Goal: Task Accomplishment & Management: Manage account settings

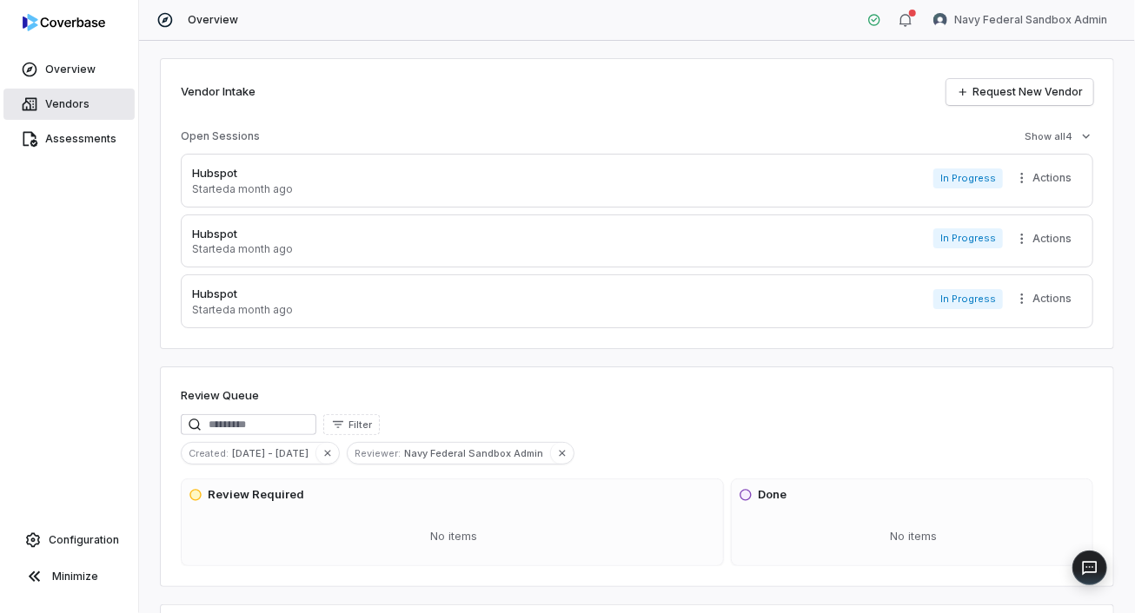
click at [46, 108] on span "Vendors" at bounding box center [67, 104] width 44 height 14
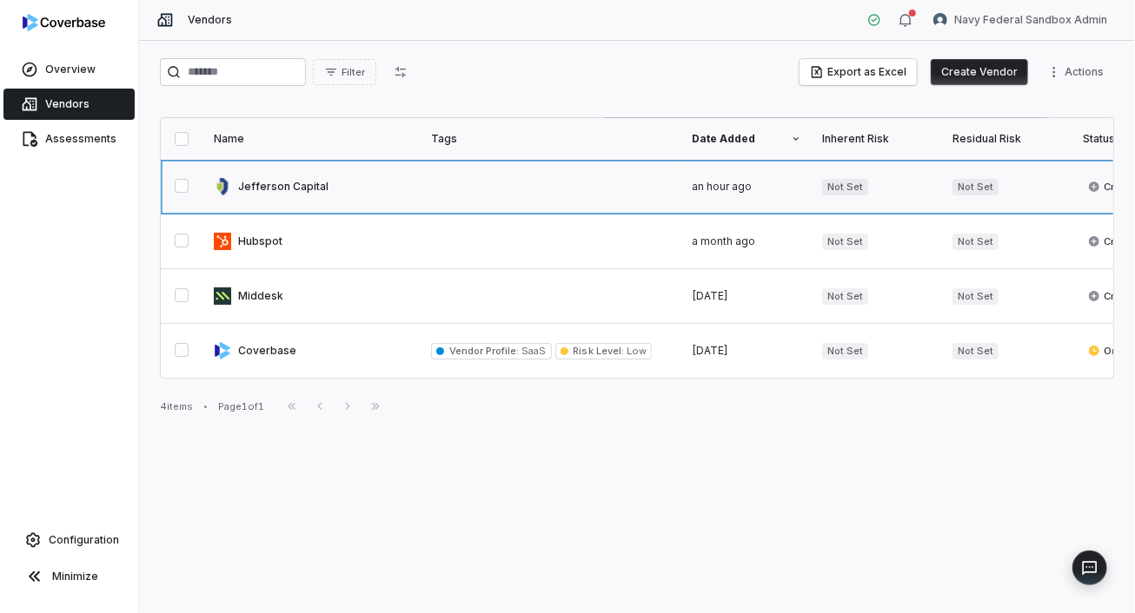
click at [279, 184] on link at bounding box center [311, 187] width 217 height 54
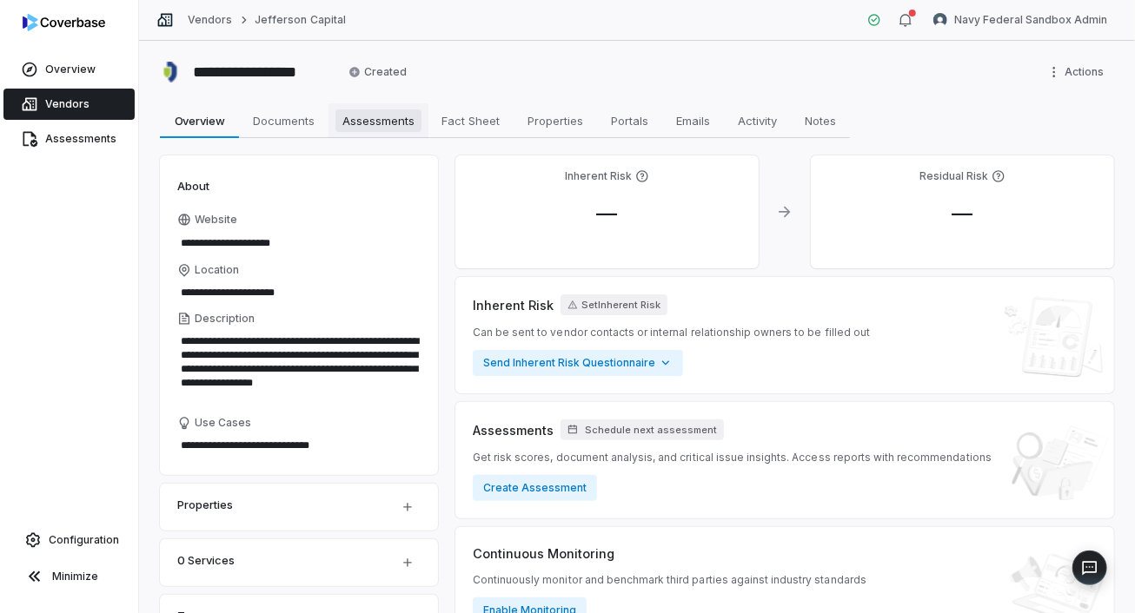
click at [378, 116] on span "Assessments" at bounding box center [378, 120] width 86 height 23
type textarea "*"
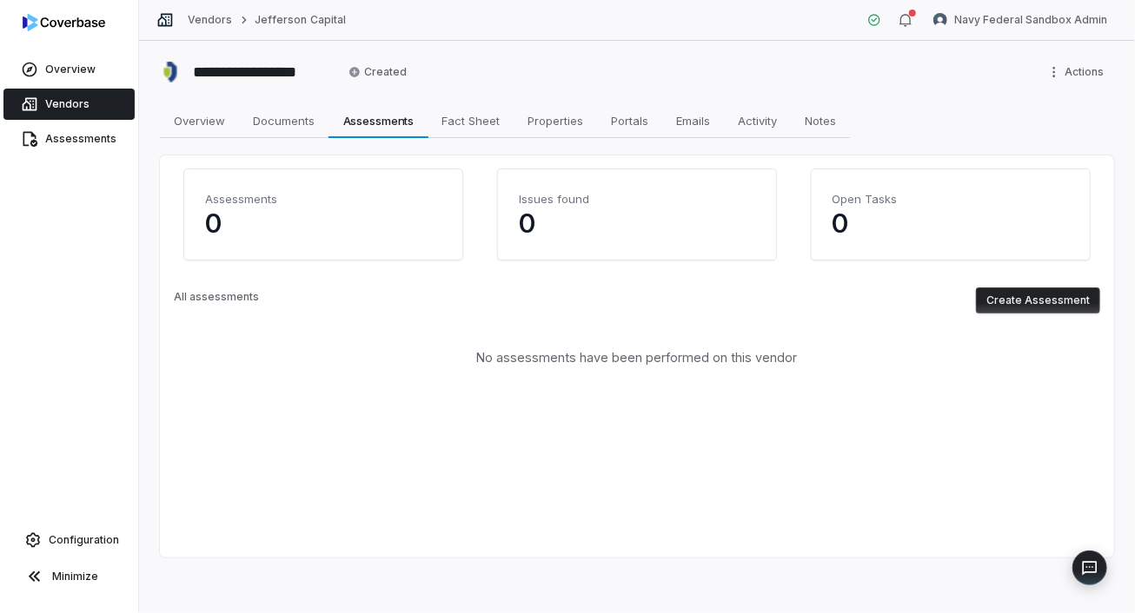
click at [1048, 295] on button "Create Assessment" at bounding box center [1038, 301] width 124 height 26
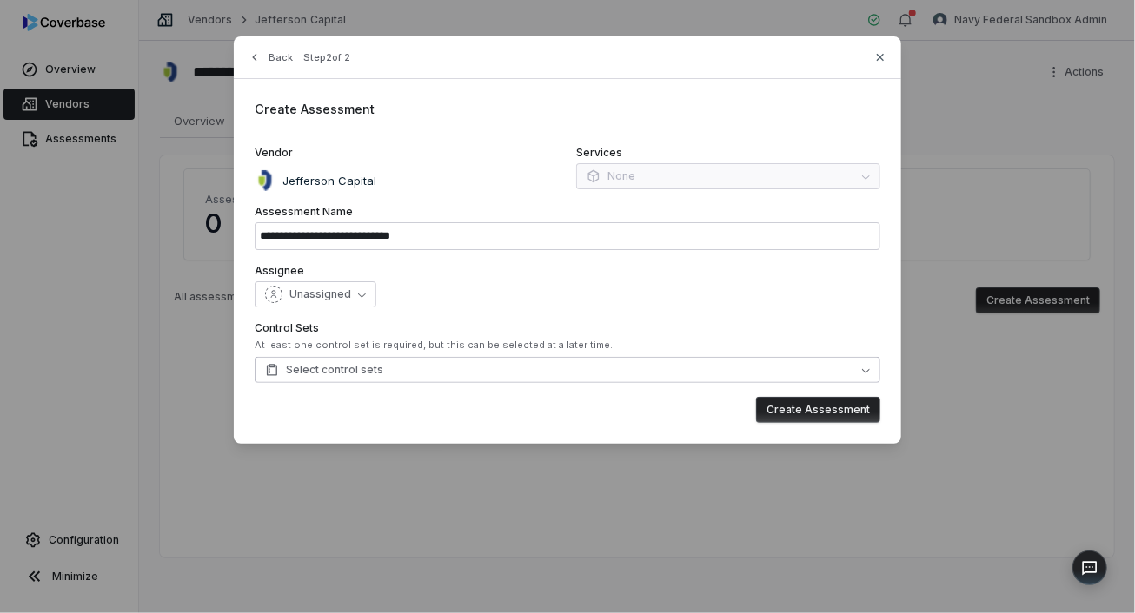
click at [384, 370] on button "Select control sets" at bounding box center [567, 370] width 625 height 26
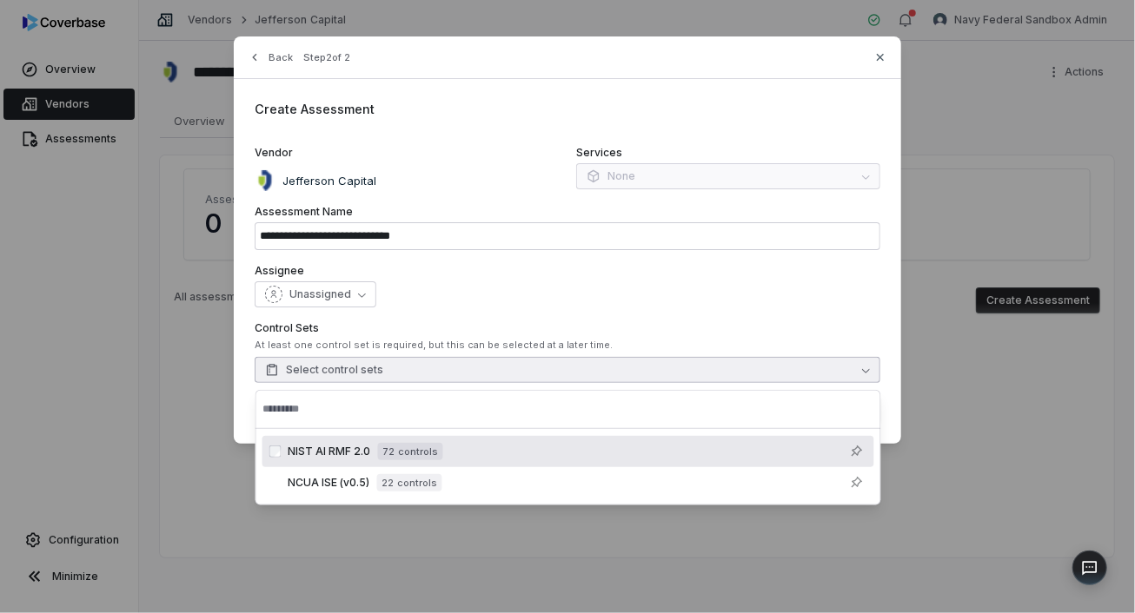
click at [572, 292] on div "Unassigned" at bounding box center [567, 294] width 625 height 26
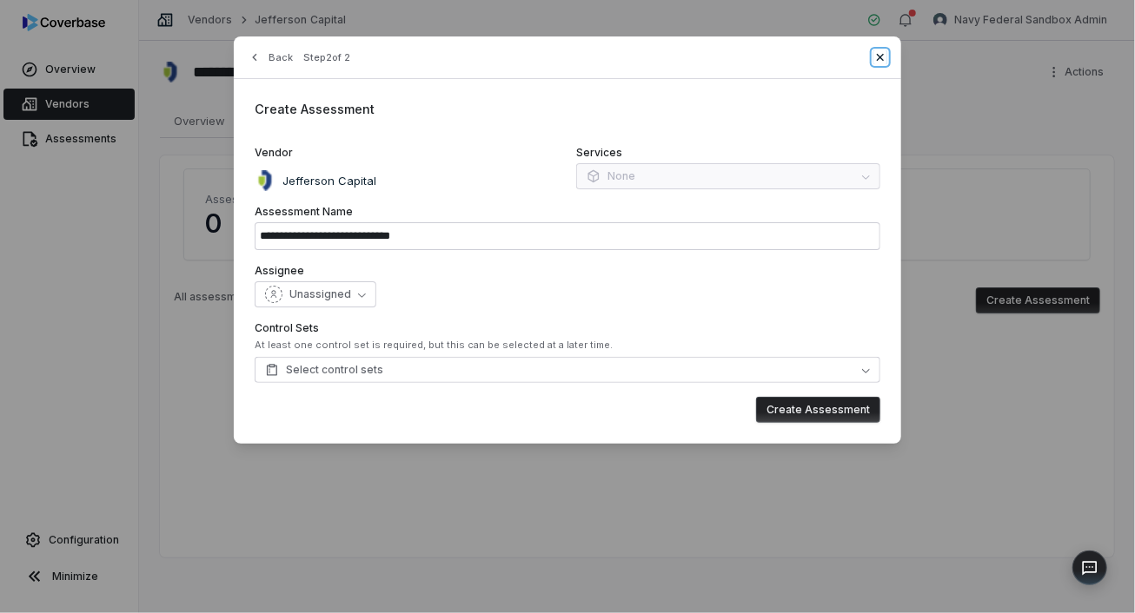
drag, startPoint x: 879, startPoint y: 52, endPoint x: 735, endPoint y: 83, distance: 147.4
click at [879, 53] on icon "button" at bounding box center [880, 57] width 14 height 14
type input "**********"
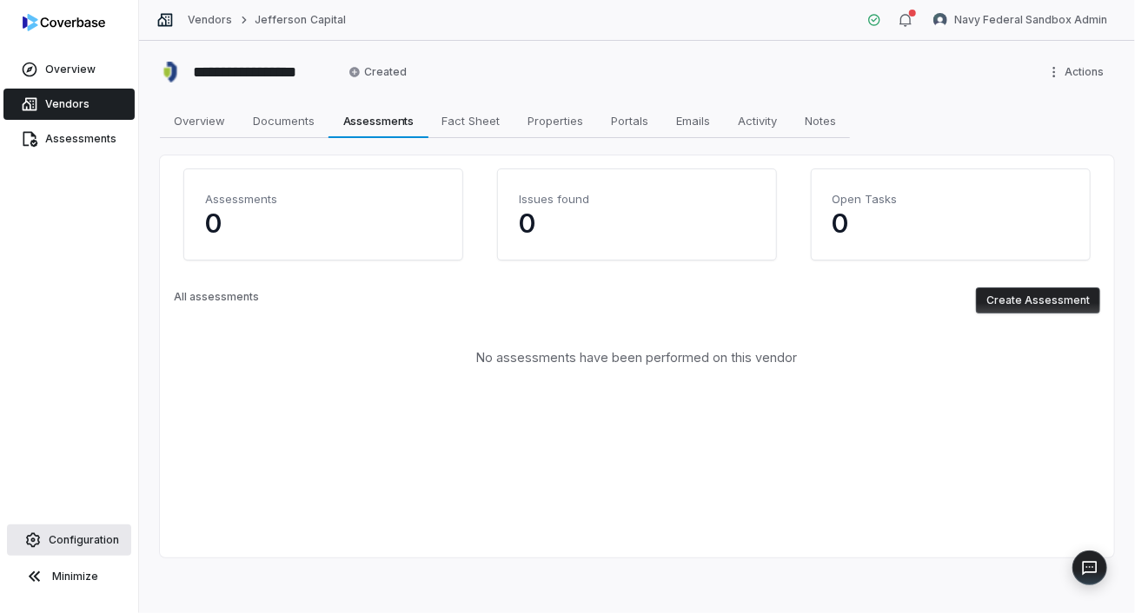
click at [76, 539] on span "Configuration" at bounding box center [84, 540] width 70 height 14
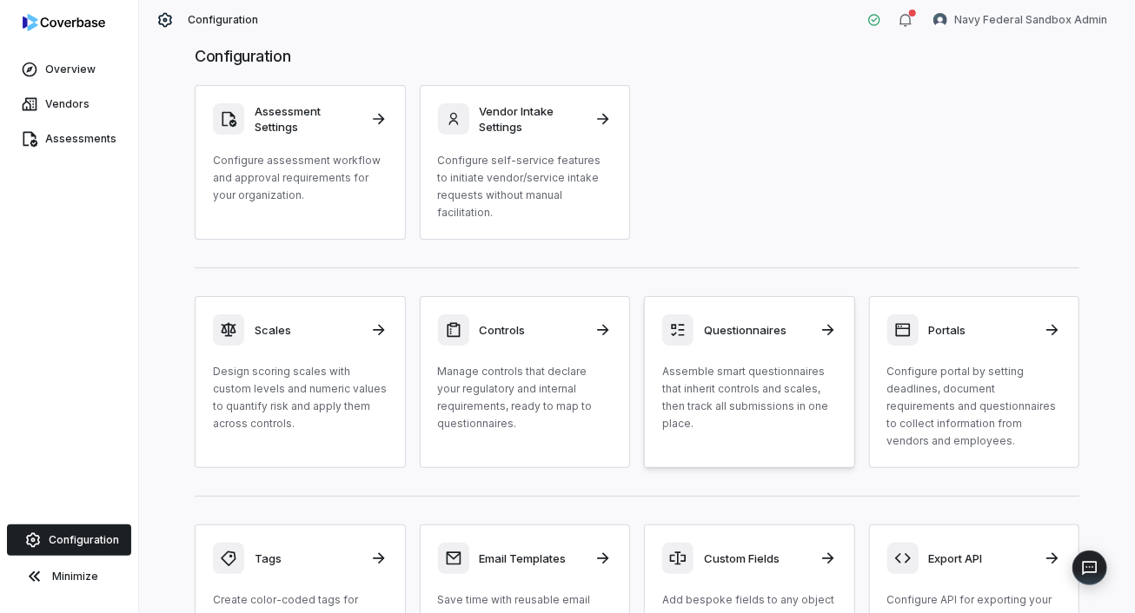
scroll to position [46, 0]
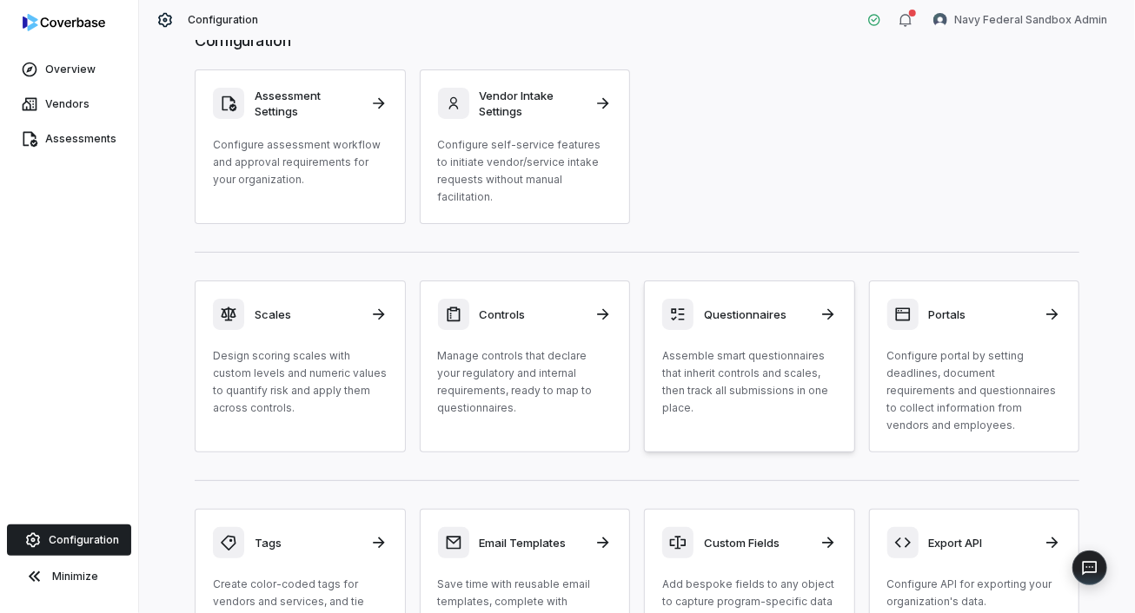
click at [743, 332] on div "Questionnaires Assemble smart questionnaires that inherit controls and scales, …" at bounding box center [749, 358] width 175 height 118
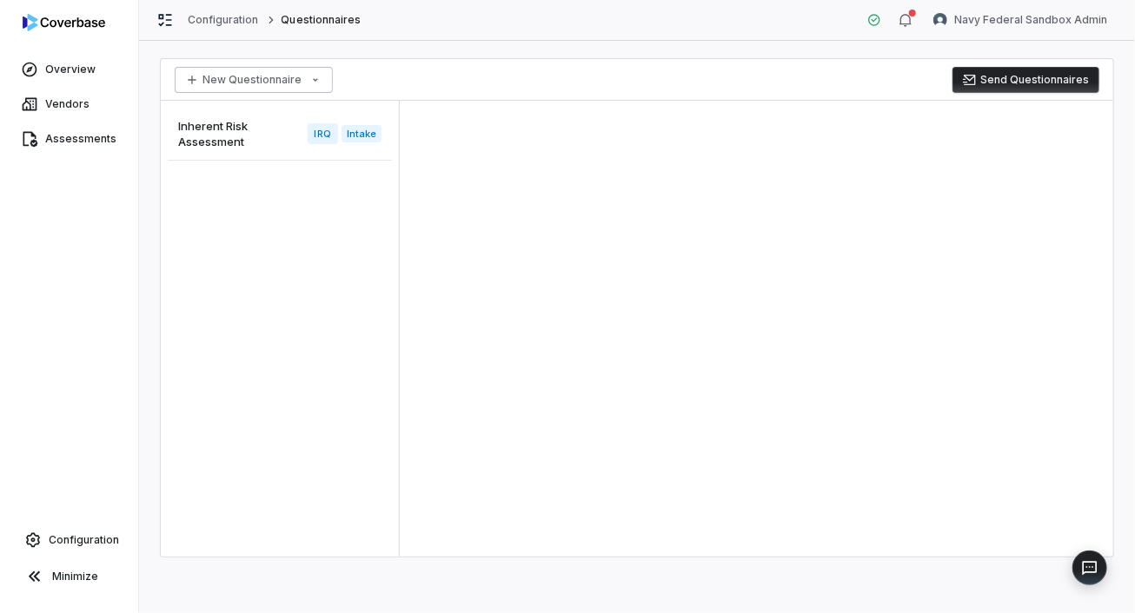
click at [301, 80] on html "Overview Vendors Assessments Configuration Minimize Configuration Questionnaire…" at bounding box center [567, 306] width 1135 height 613
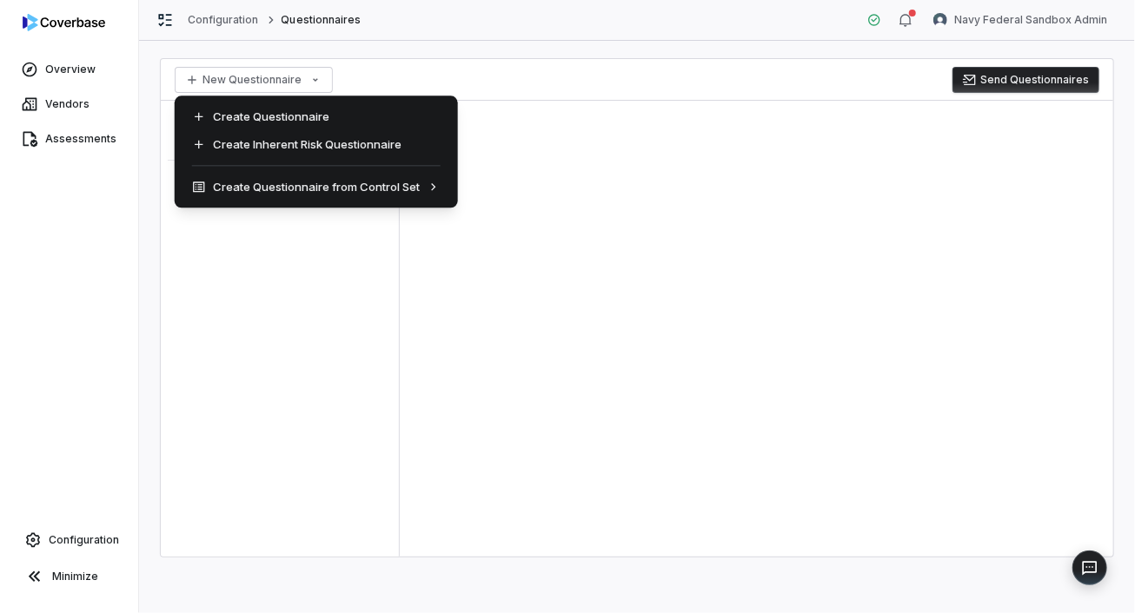
click at [538, 288] on html "Overview Vendors Assessments Configuration Minimize Configuration Questionnaire…" at bounding box center [567, 306] width 1135 height 613
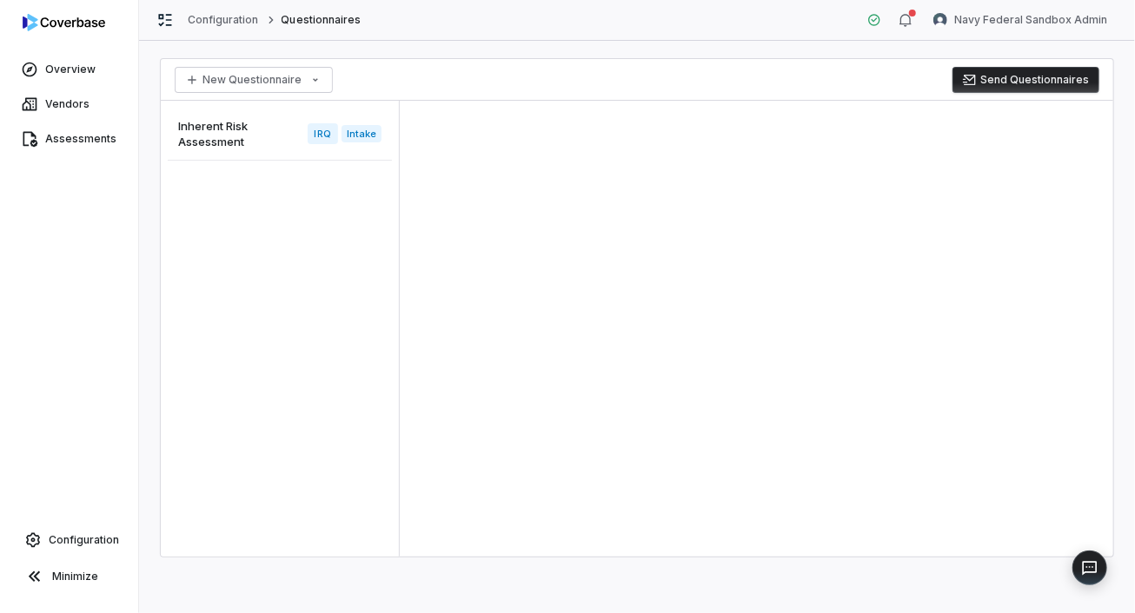
click at [210, 136] on span "Inherent Risk Assessment" at bounding box center [239, 133] width 122 height 31
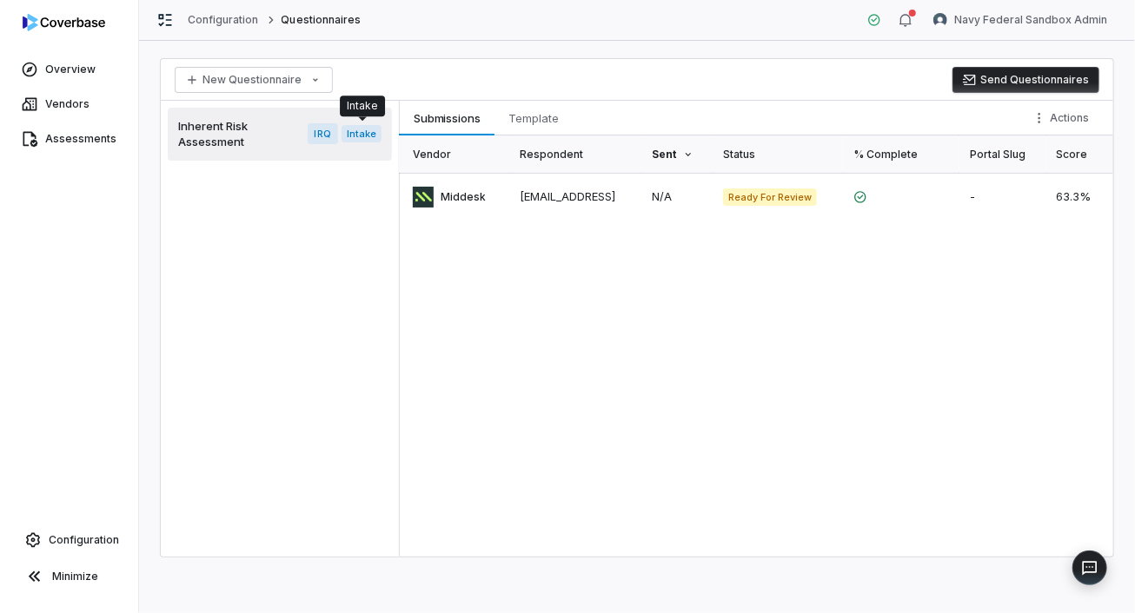
click at [360, 137] on span "Intake" at bounding box center [361, 133] width 40 height 17
click at [325, 132] on span "IRQ" at bounding box center [323, 133] width 30 height 21
click at [211, 129] on span "Inherent Risk Assessment" at bounding box center [239, 133] width 122 height 31
click at [312, 78] on html "Overview Vendors Assessments Configuration Minimize Configuration Questionnaire…" at bounding box center [567, 306] width 1135 height 613
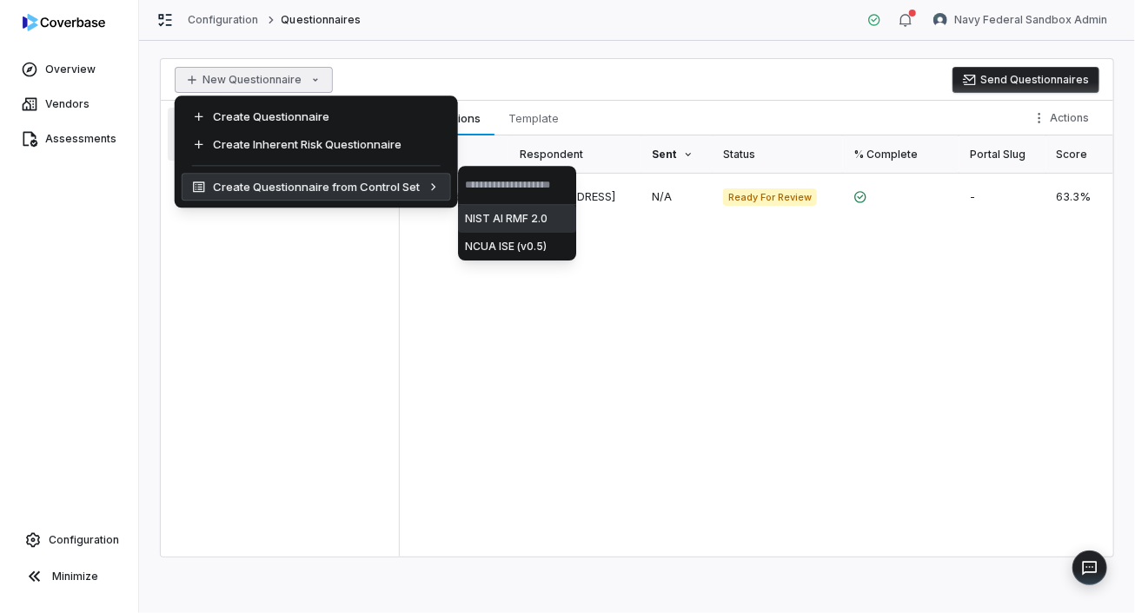
click at [416, 190] on div "Create Questionnaire from Control Set" at bounding box center [316, 187] width 269 height 28
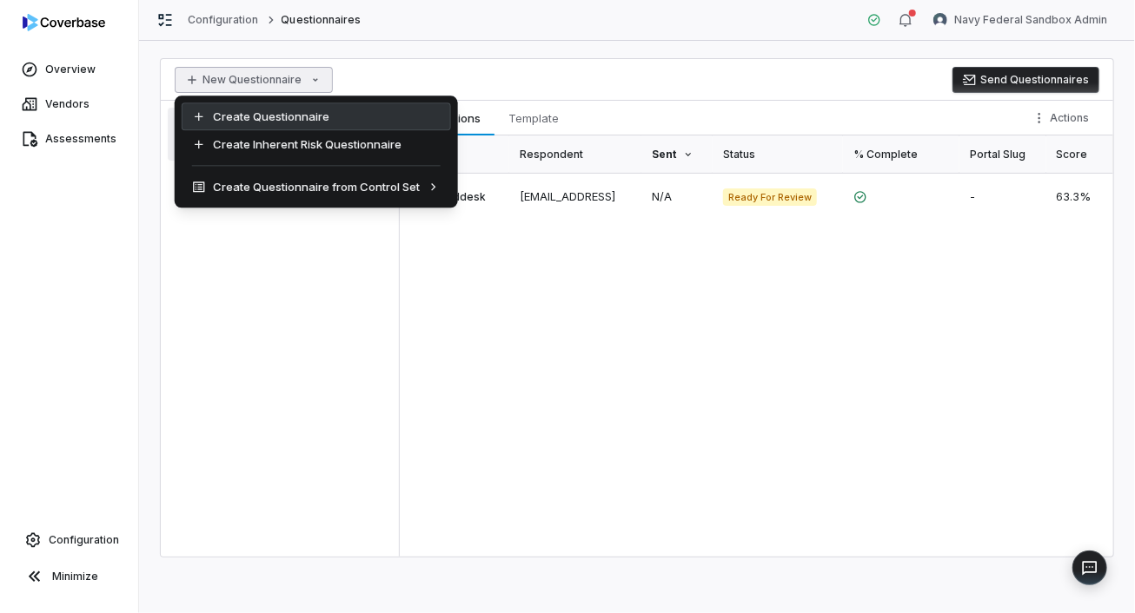
click at [257, 116] on div "Create Questionnaire" at bounding box center [316, 117] width 269 height 28
click at [309, 76] on html "Overview Vendors Assessments Configuration Minimize Configuration Questionnaire…" at bounding box center [567, 306] width 1135 height 613
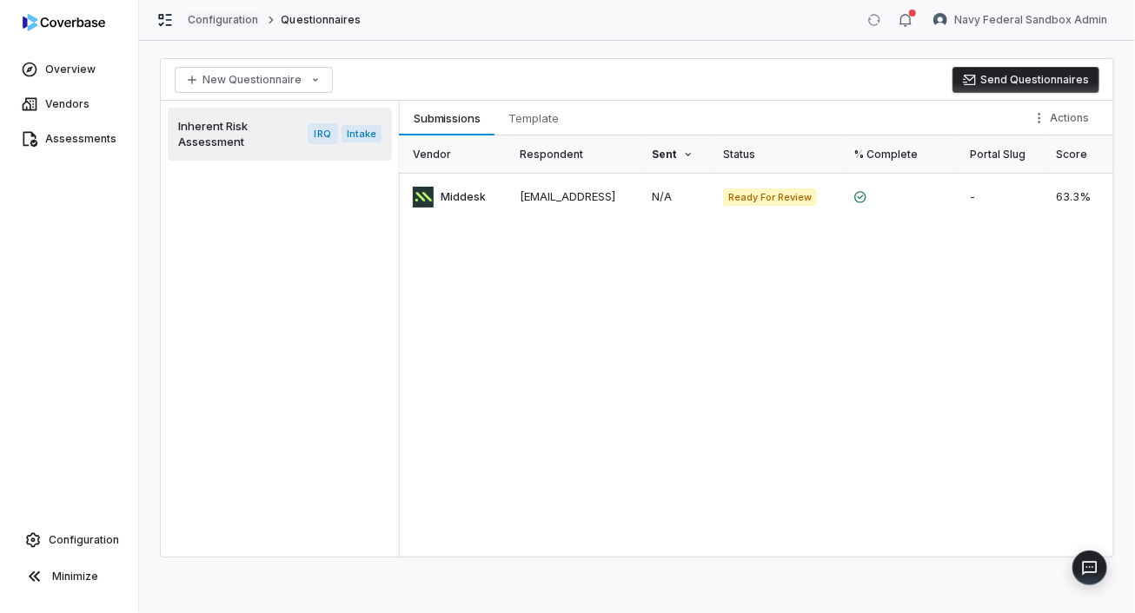
click at [212, 16] on html "Overview Vendors Assessments Configuration Minimize Configuration Questionnaire…" at bounding box center [567, 306] width 1135 height 613
click at [212, 17] on link "Configuration" at bounding box center [223, 20] width 71 height 14
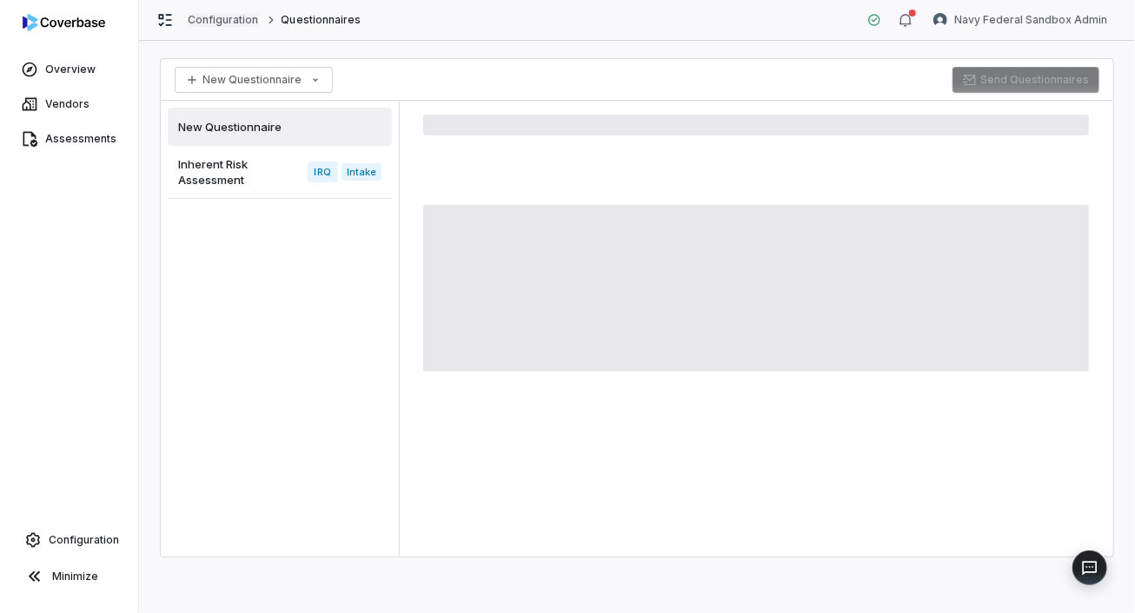
click at [201, 19] on link "Configuration" at bounding box center [223, 20] width 71 height 14
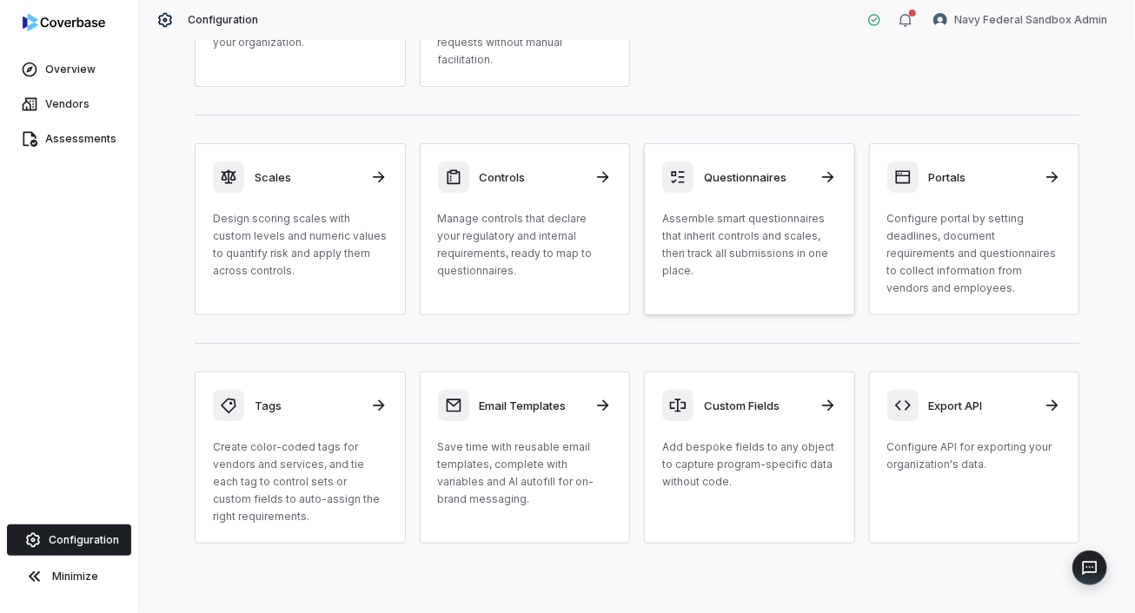
scroll to position [184, 0]
click at [719, 178] on h3 "Questionnaires" at bounding box center [756, 177] width 105 height 16
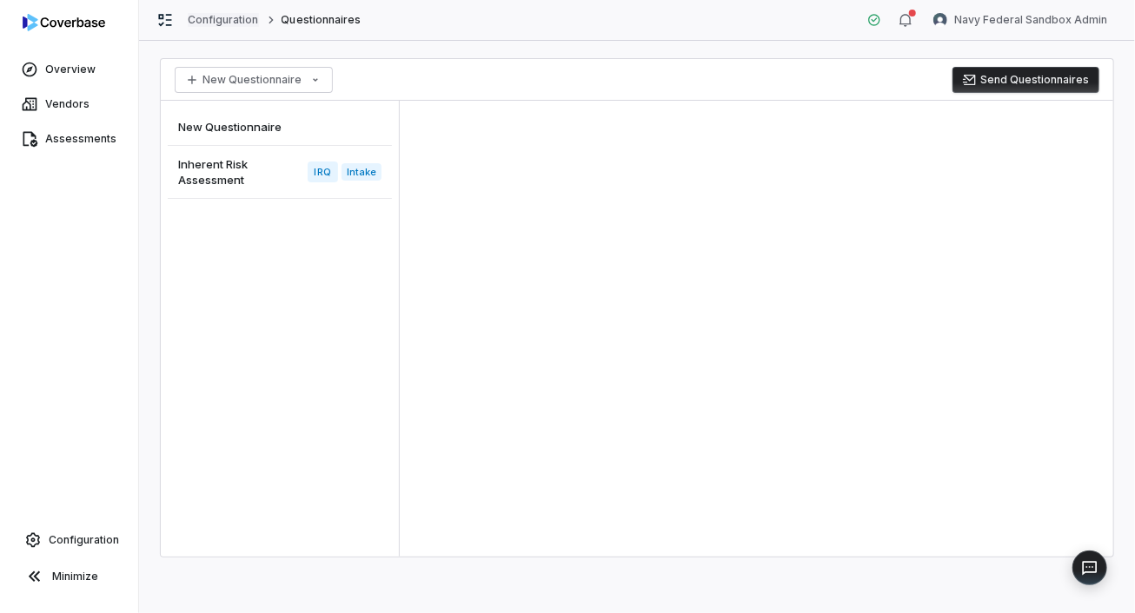
click at [232, 21] on link "Configuration" at bounding box center [223, 20] width 71 height 14
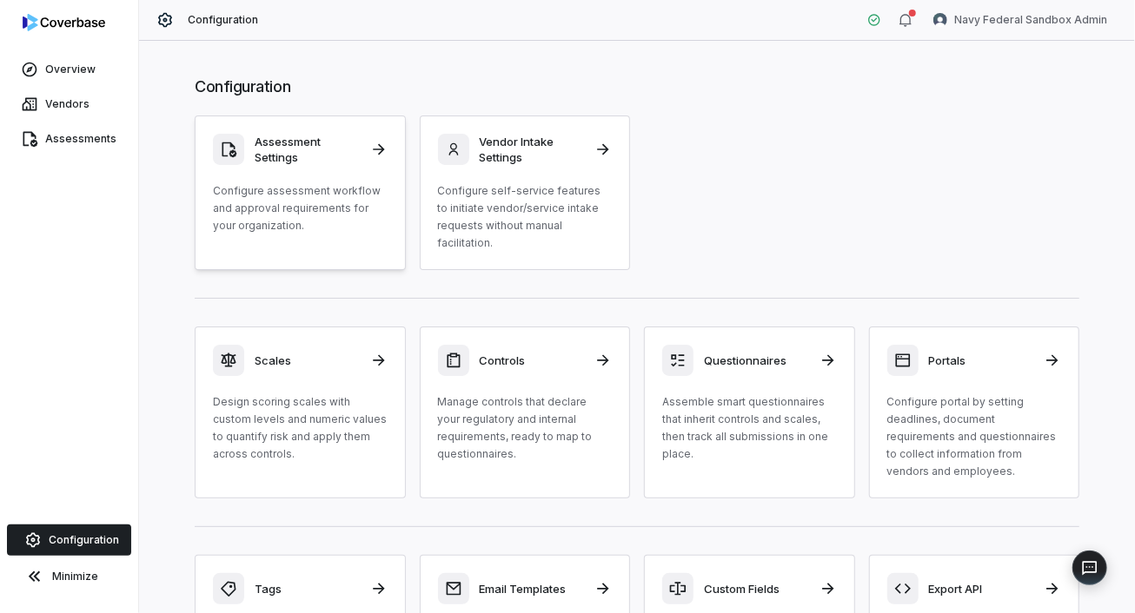
click at [294, 169] on div "Assessment Settings Configure assessment workflow and approval requirements for…" at bounding box center [300, 184] width 175 height 101
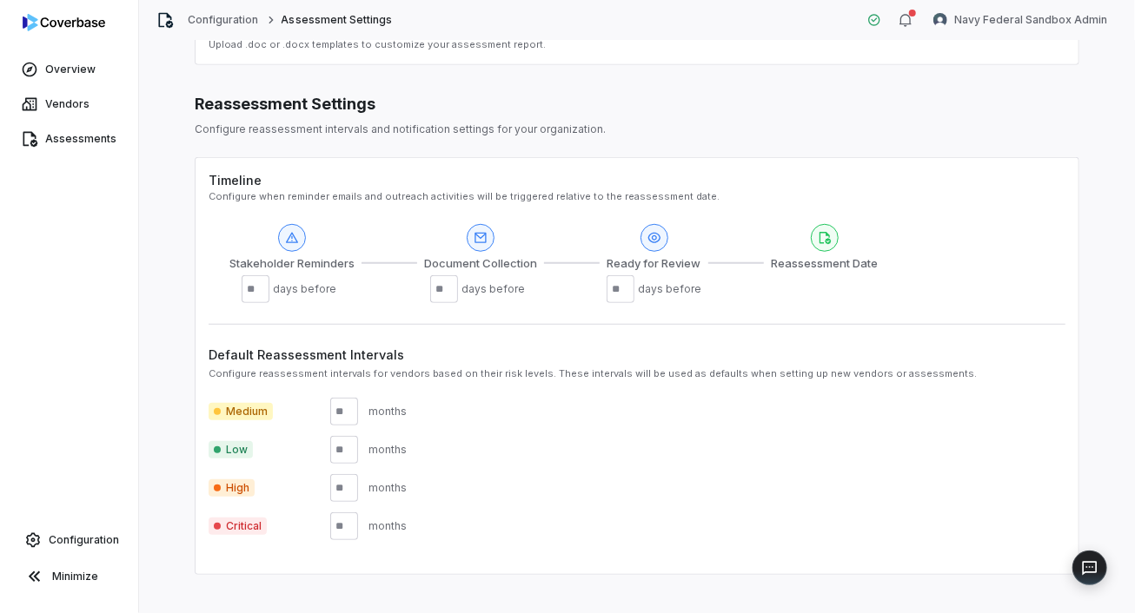
scroll to position [458, 0]
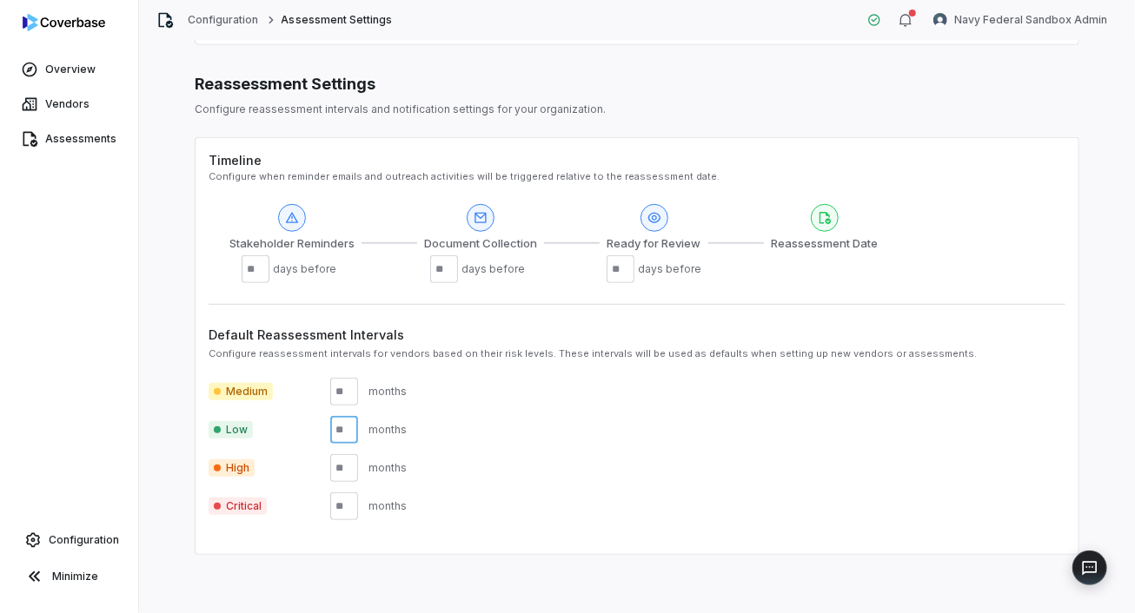
click at [344, 416] on input "number" at bounding box center [344, 430] width 28 height 28
drag, startPoint x: 352, startPoint y: 413, endPoint x: 327, endPoint y: 419, distance: 25.9
click at [327, 417] on div "Low months" at bounding box center [636, 430] width 857 height 28
click at [346, 384] on input "number" at bounding box center [344, 392] width 28 height 28
drag, startPoint x: 347, startPoint y: 420, endPoint x: 321, endPoint y: 420, distance: 26.9
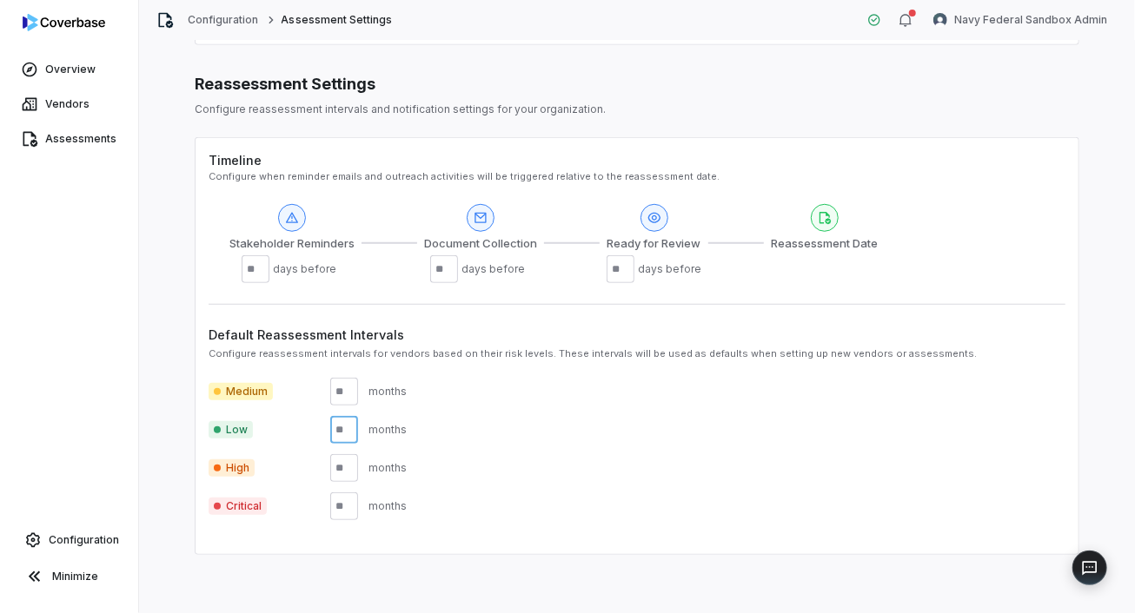
click at [321, 420] on div "Low ** months" at bounding box center [636, 430] width 857 height 28
type input "**"
click at [351, 378] on input "number" at bounding box center [344, 392] width 28 height 28
drag, startPoint x: 351, startPoint y: 376, endPoint x: 332, endPoint y: 381, distance: 19.6
click at [332, 381] on input "number" at bounding box center [344, 392] width 28 height 28
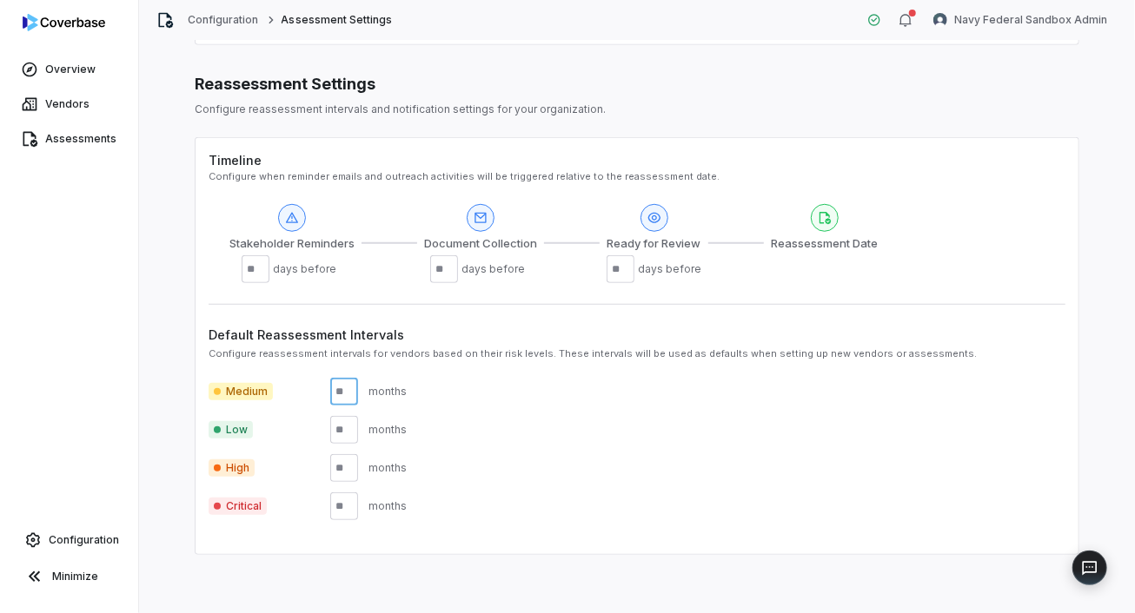
type input "**"
drag, startPoint x: 255, startPoint y: 257, endPoint x: 268, endPoint y: 275, distance: 21.2
click at [258, 258] on input "**" at bounding box center [256, 269] width 28 height 28
type input "*"
type input "***"
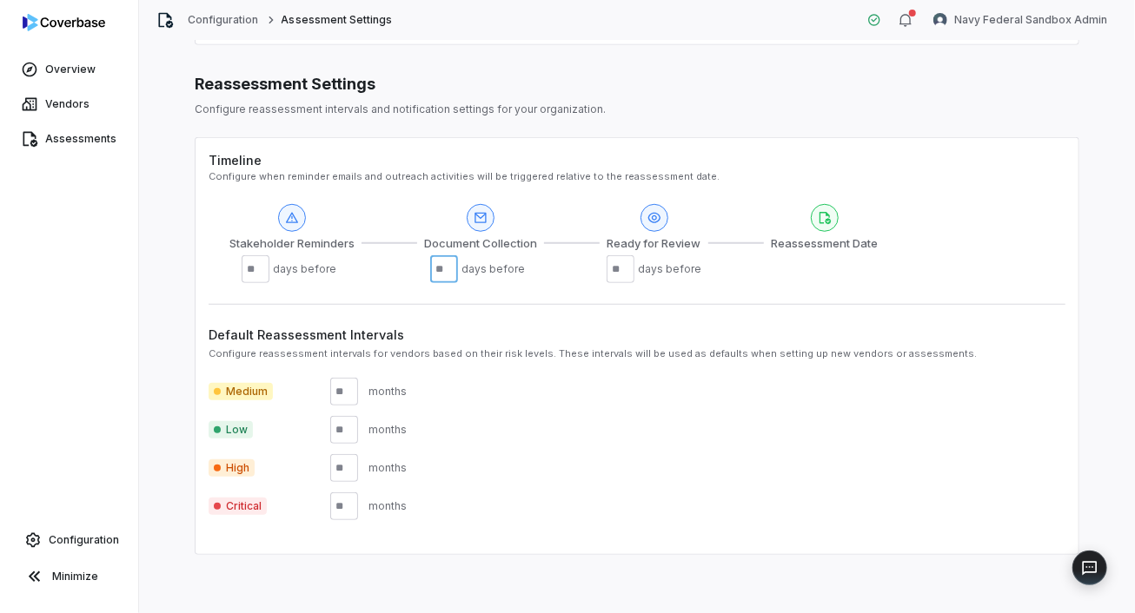
click at [452, 255] on input "**" at bounding box center [444, 269] width 28 height 28
type input "*"
type input "**"
click at [804, 260] on div at bounding box center [825, 269] width 42 height 28
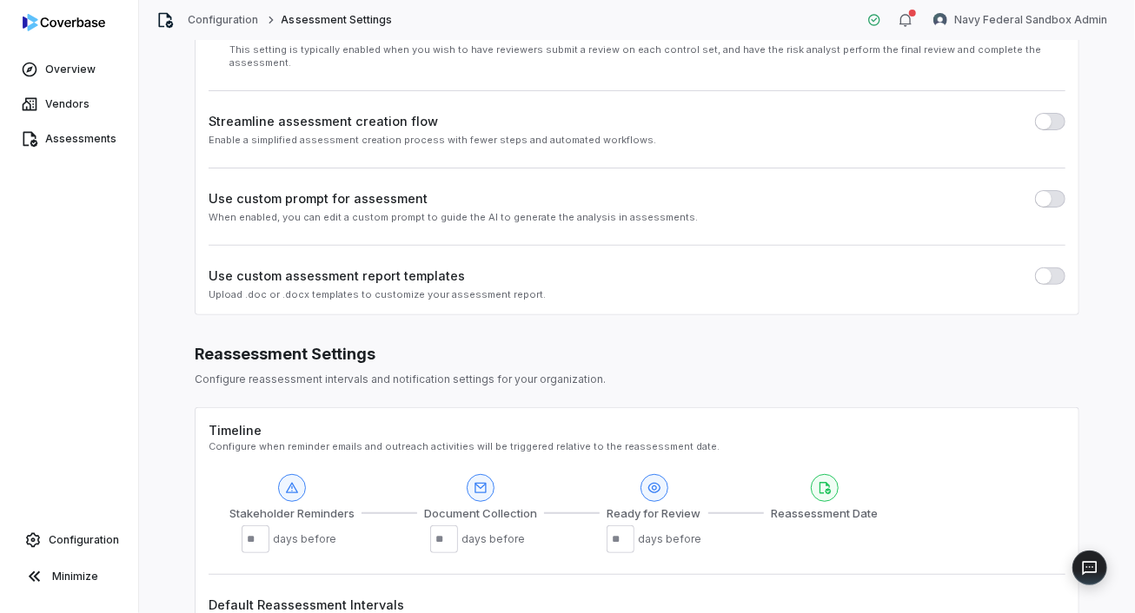
scroll to position [185, 0]
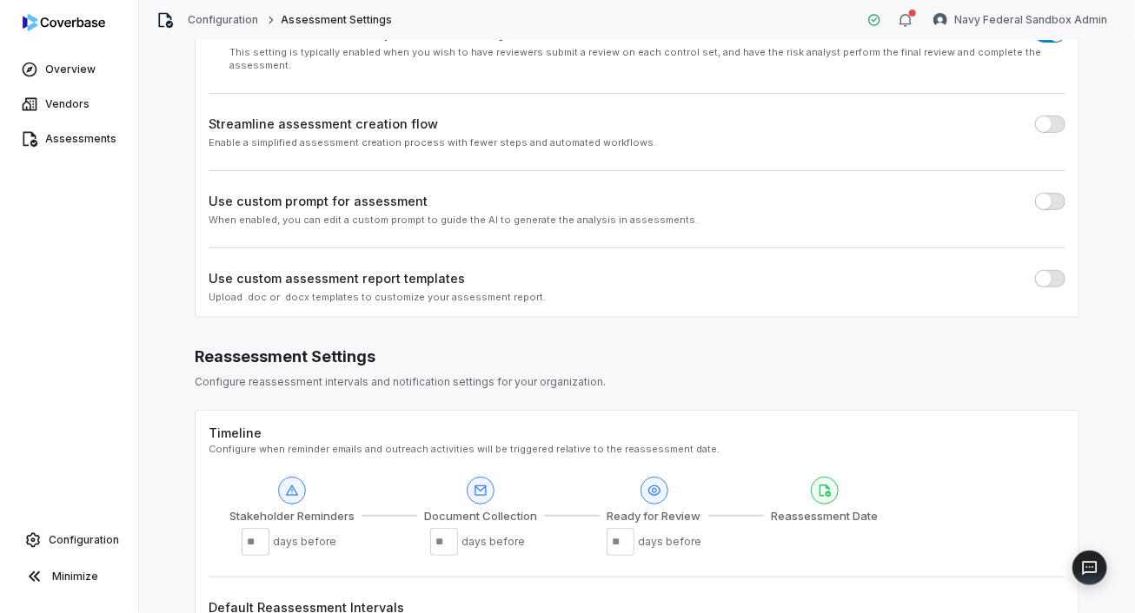
click at [1037, 271] on span "button" at bounding box center [1044, 279] width 16 height 16
click at [1039, 271] on span "button" at bounding box center [1044, 279] width 16 height 16
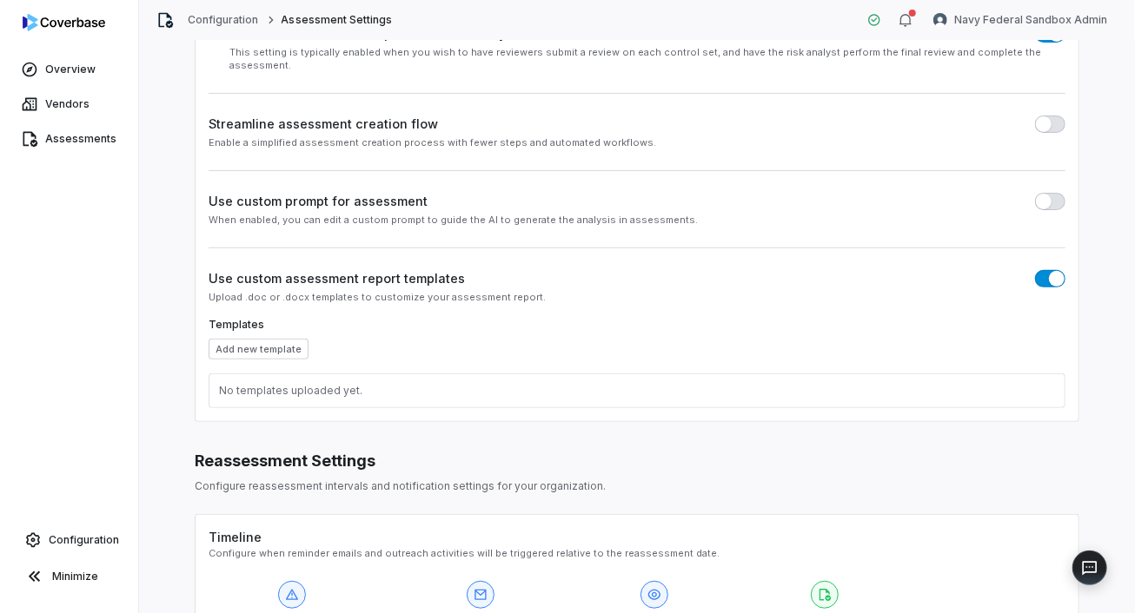
click at [1049, 271] on span "button" at bounding box center [1057, 279] width 16 height 16
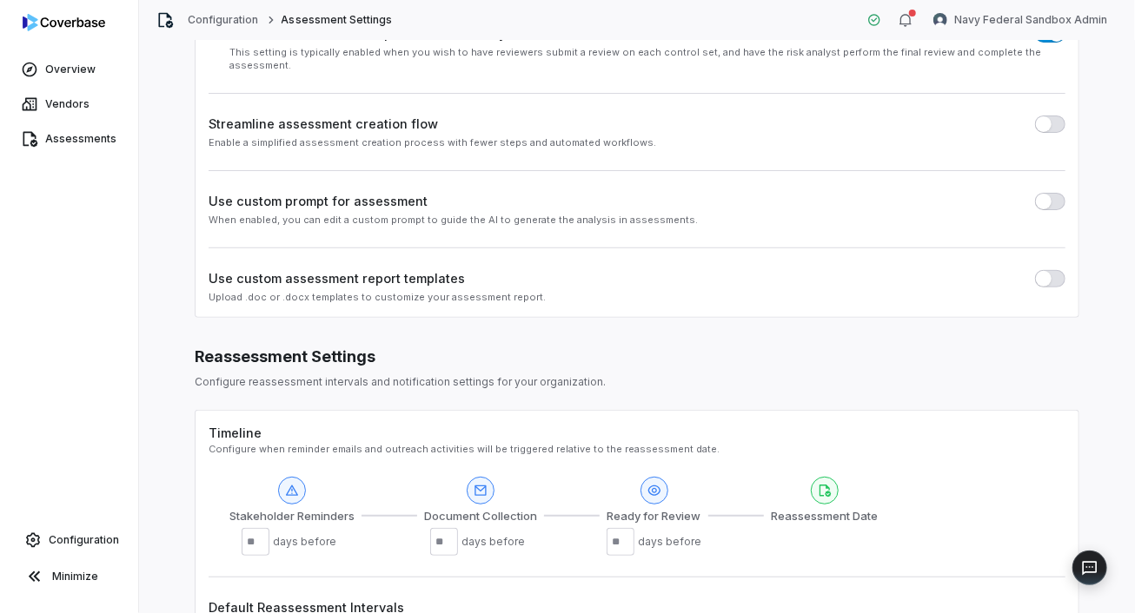
click at [1085, 603] on div "Assessment Settings Configure assessment workflow and approval requirements for…" at bounding box center [637, 359] width 954 height 972
